Goal: Communication & Community: Answer question/provide support

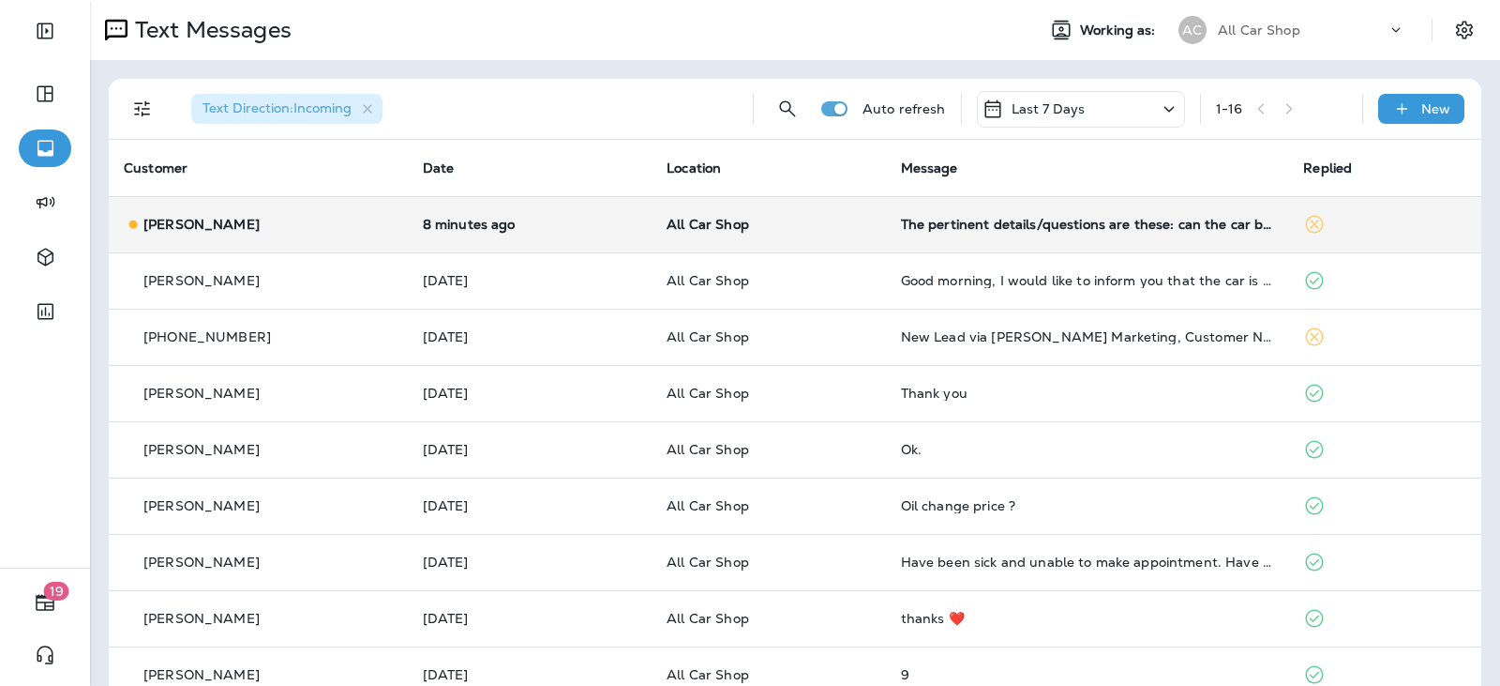
click at [825, 233] on td "All Car Shop" at bounding box center [769, 224] width 234 height 56
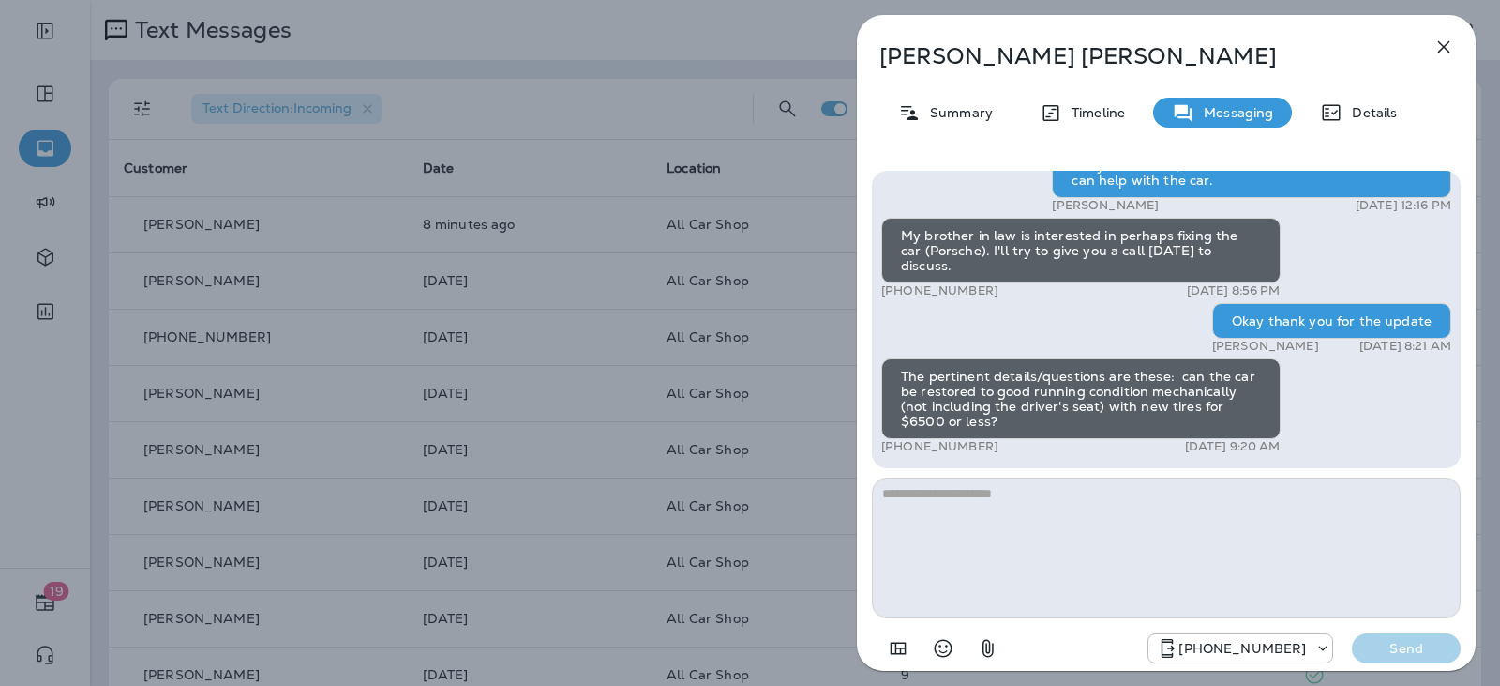
click at [964, 503] on textarea at bounding box center [1166, 547] width 589 height 141
type textarea "**********"
click at [1426, 654] on p "Send" at bounding box center [1406, 648] width 79 height 17
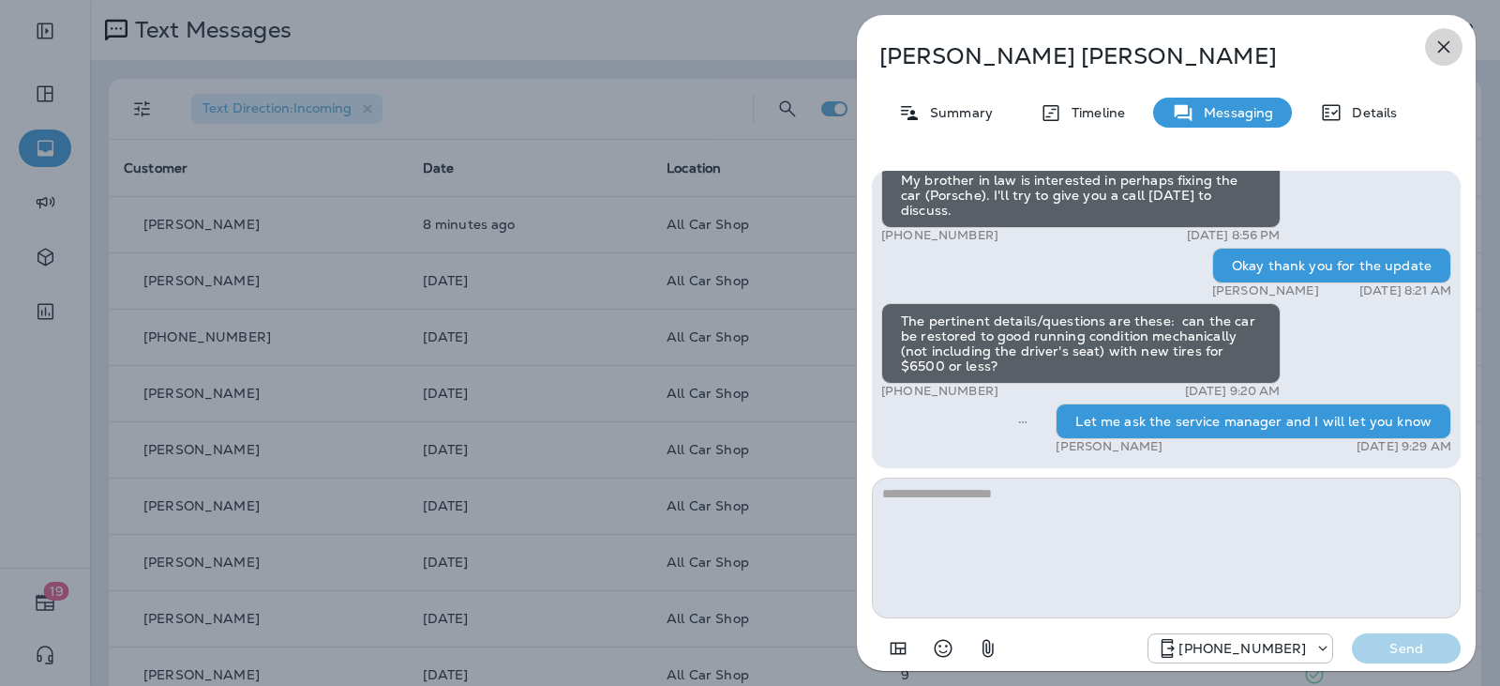
click at [1436, 47] on icon "button" at bounding box center [1444, 47] width 23 height 23
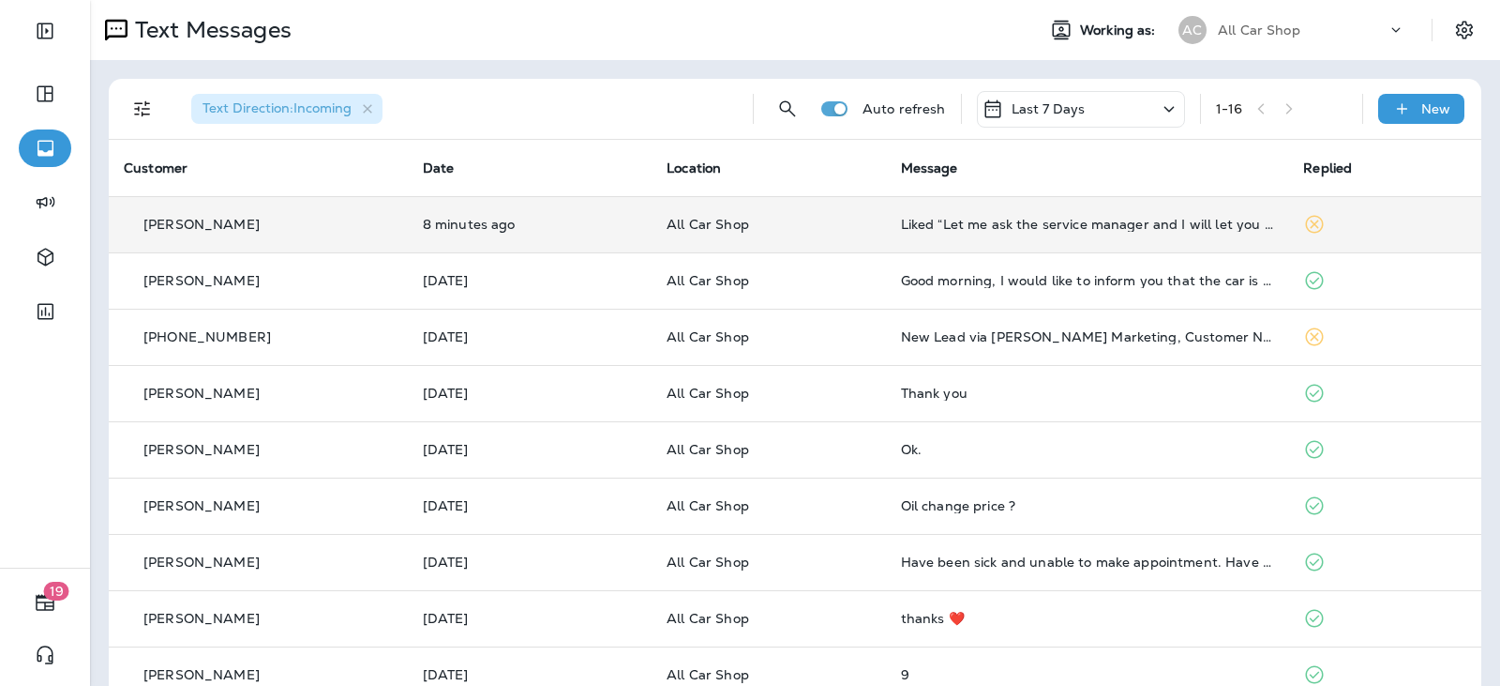
click at [863, 234] on td "All Car Shop" at bounding box center [769, 224] width 234 height 56
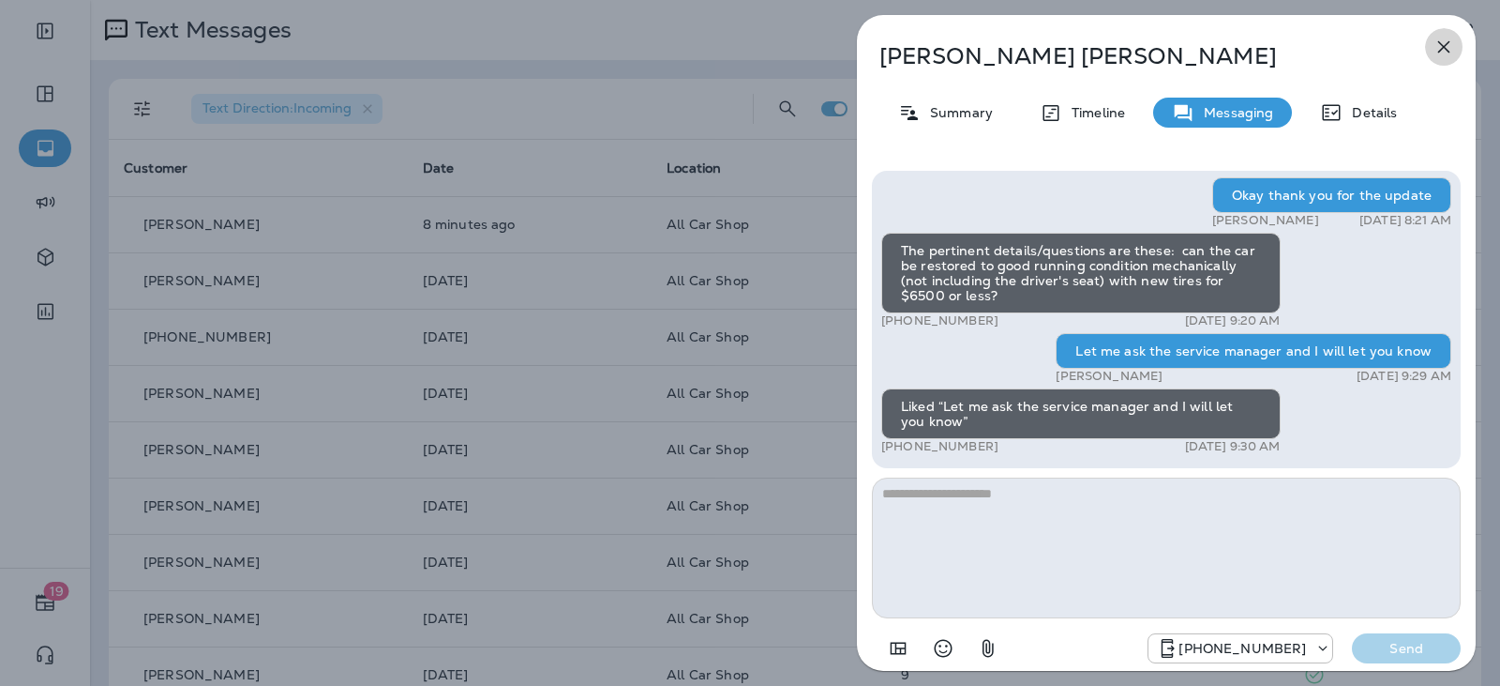
click at [1435, 47] on icon "button" at bounding box center [1444, 47] width 23 height 23
